Goal: Task Accomplishment & Management: Manage account settings

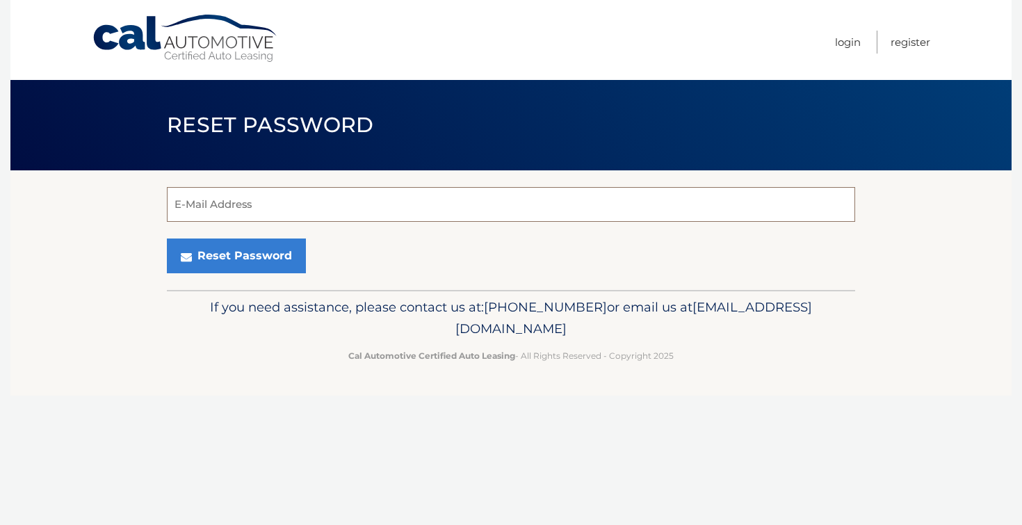
click at [566, 201] on input "E-Mail Address" at bounding box center [511, 204] width 689 height 35
type input "[PERSON_NAME][EMAIL_ADDRESS][DOMAIN_NAME]"
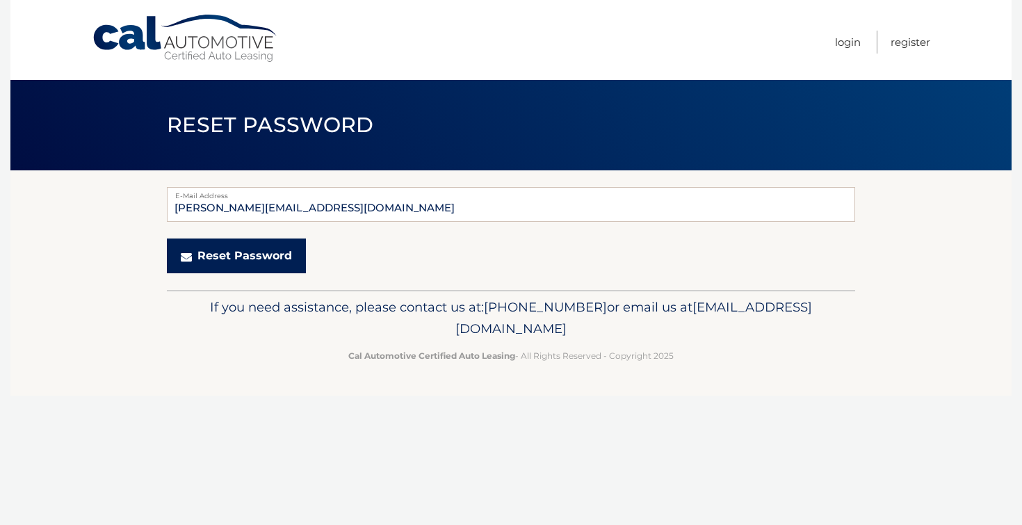
click at [257, 254] on button "Reset Password" at bounding box center [236, 256] width 139 height 35
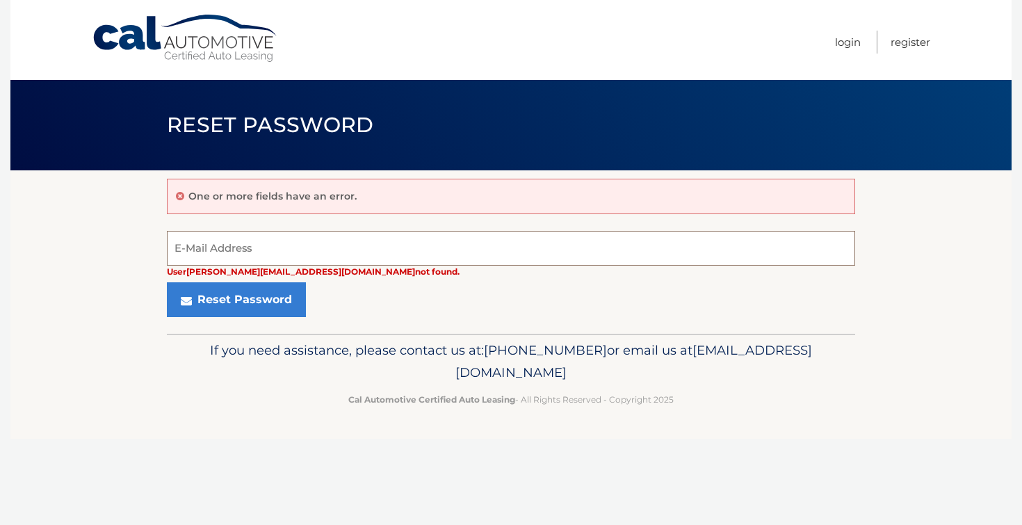
click at [286, 246] on input "E-Mail Address" at bounding box center [511, 248] width 689 height 35
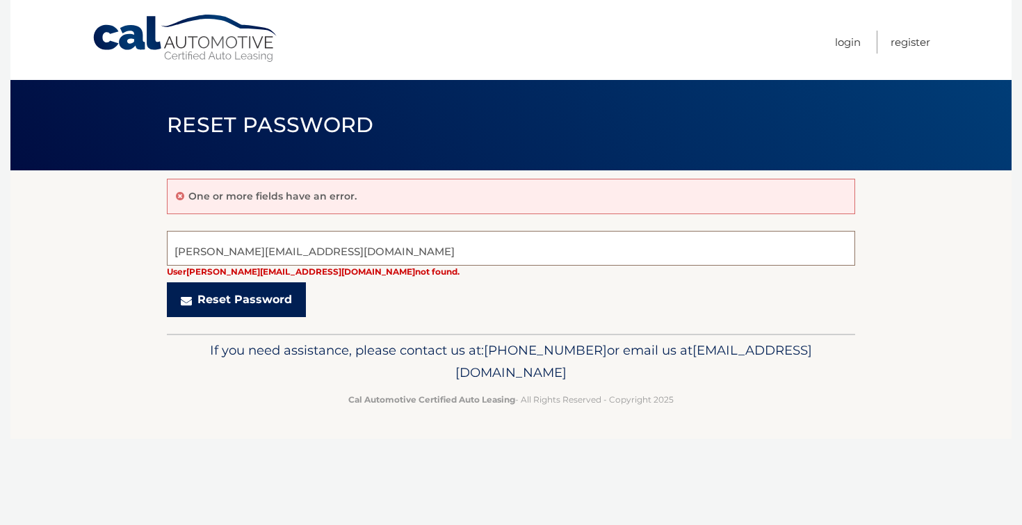
type input "[PERSON_NAME][EMAIL_ADDRESS][DOMAIN_NAME]"
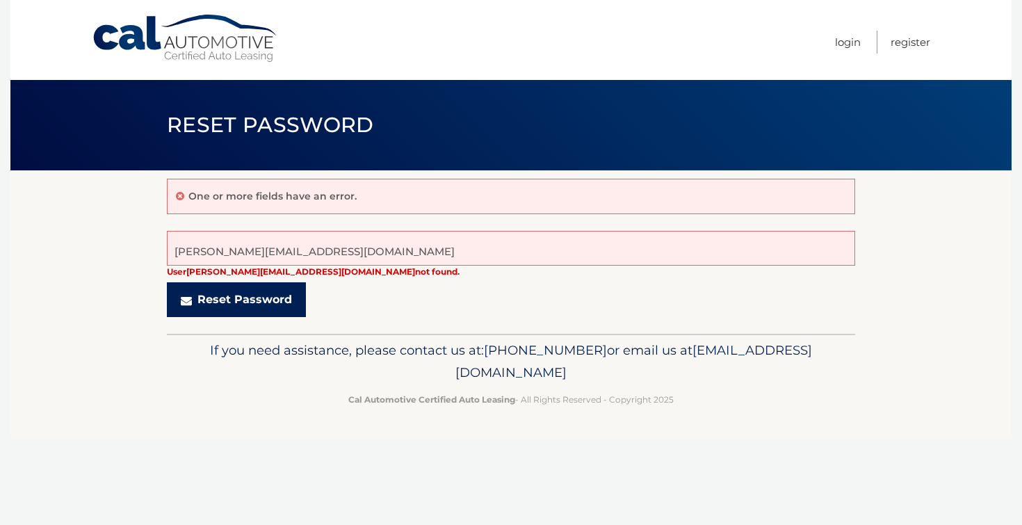
click at [237, 300] on button "Reset Password" at bounding box center [236, 299] width 139 height 35
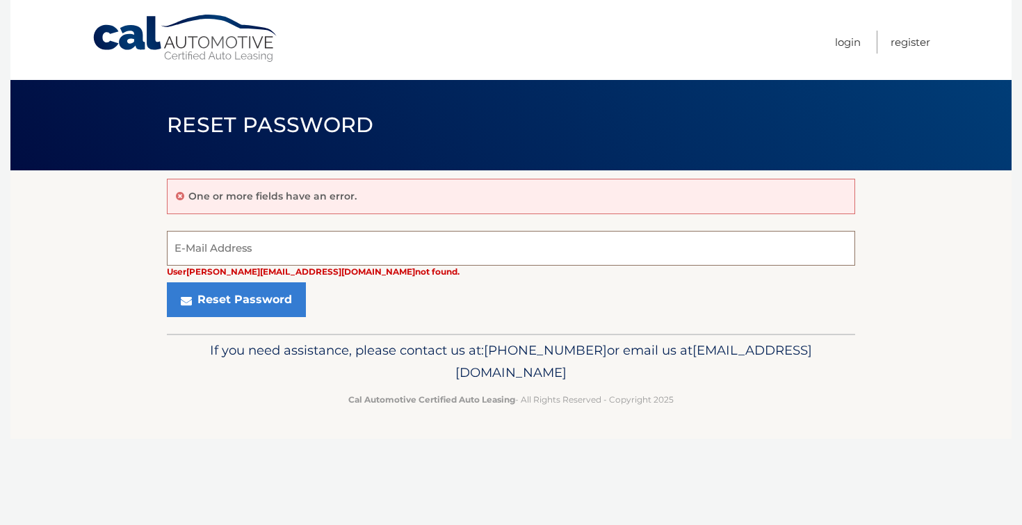
click at [248, 248] on input "E-Mail Address" at bounding box center [511, 248] width 689 height 35
type input "gloria.labib1@gmail.com"
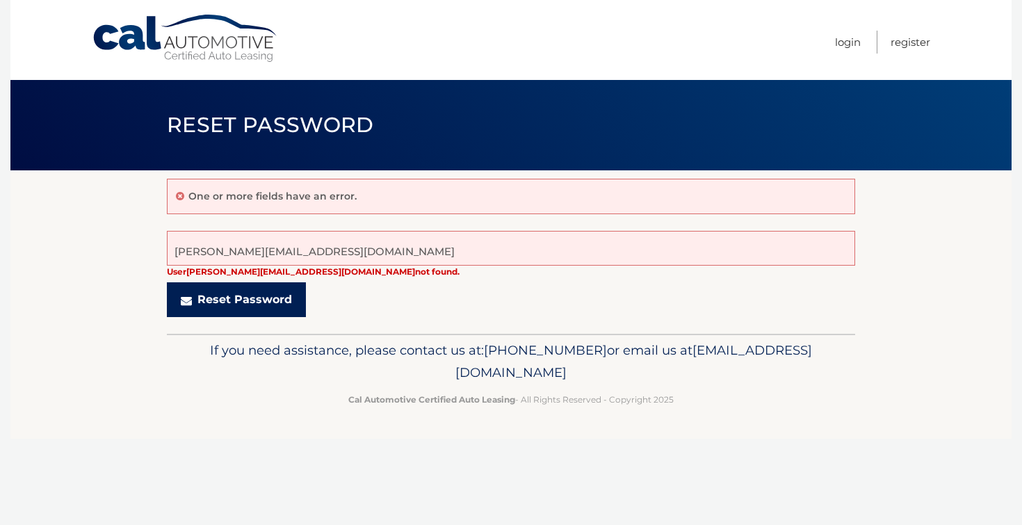
click at [230, 300] on button "Reset Password" at bounding box center [236, 299] width 139 height 35
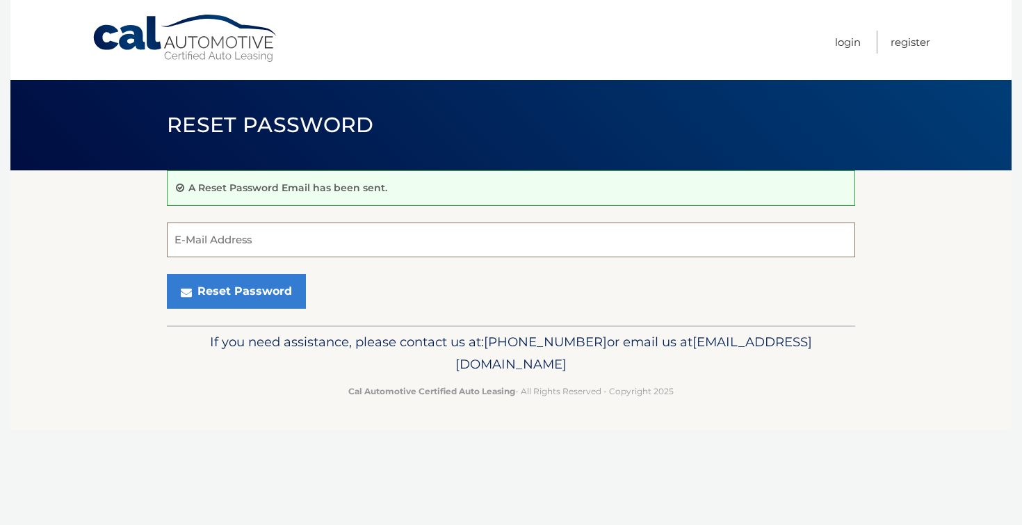
click at [259, 237] on input "E-Mail Address" at bounding box center [511, 240] width 689 height 35
type input "[PERSON_NAME][EMAIL_ADDRESS][DOMAIN_NAME]"
click at [857, 39] on link "Login" at bounding box center [848, 42] width 26 height 23
